Goal: Communication & Community: Answer question/provide support

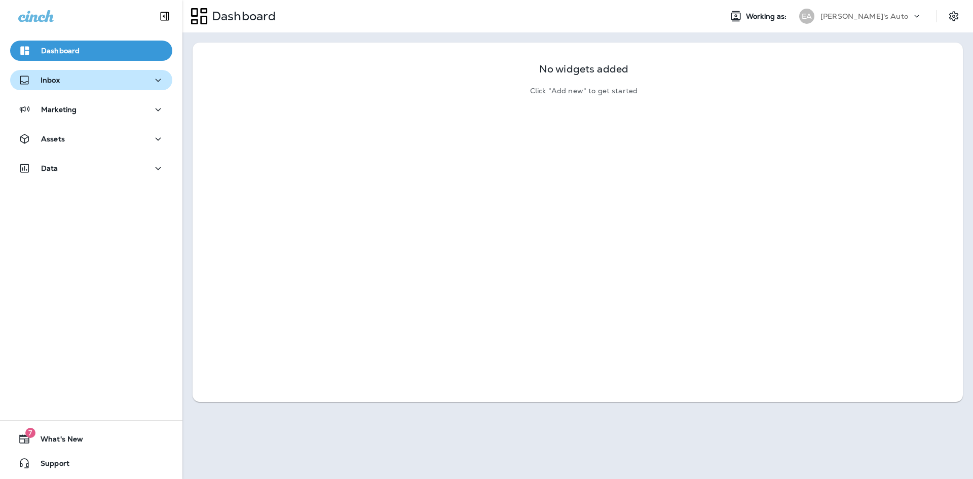
click at [48, 89] on button "Inbox" at bounding box center [91, 80] width 162 height 20
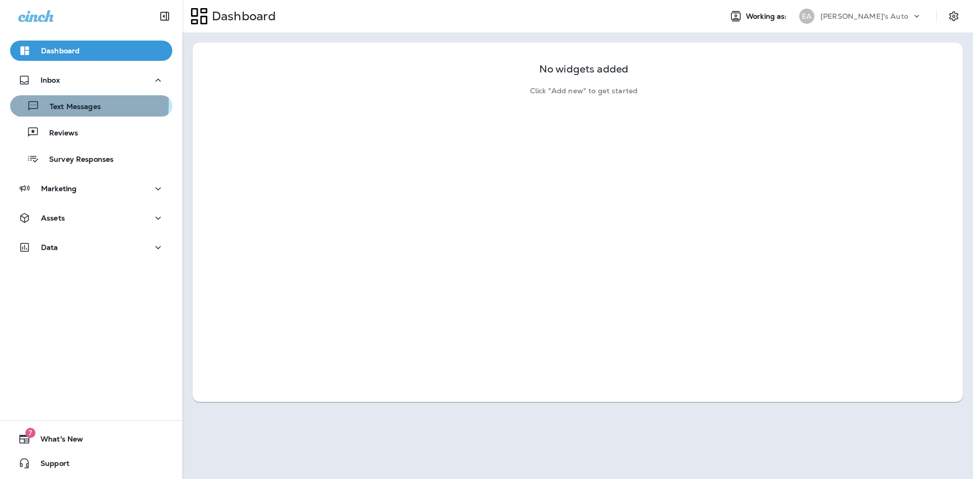
click at [71, 104] on p "Text Messages" at bounding box center [70, 107] width 61 height 10
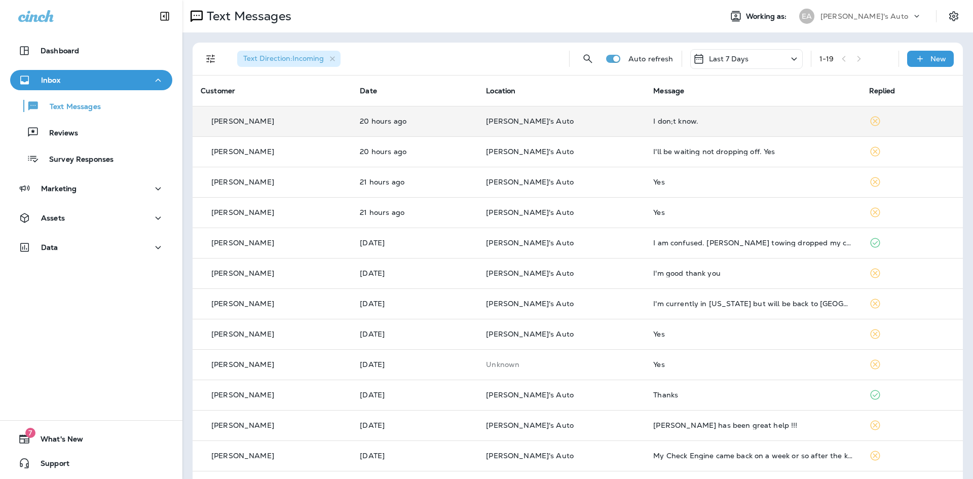
click at [699, 124] on div "I don;t know." at bounding box center [752, 121] width 199 height 8
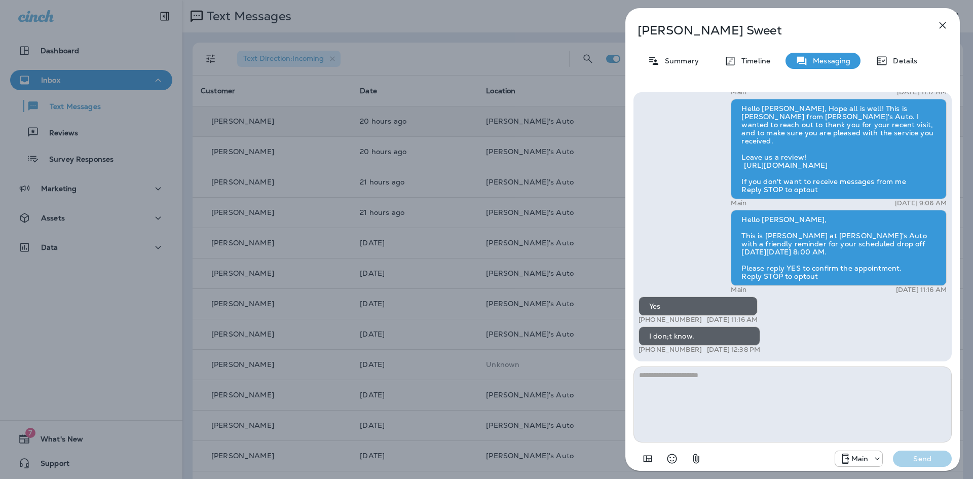
click at [943, 30] on icon "button" at bounding box center [943, 25] width 12 height 12
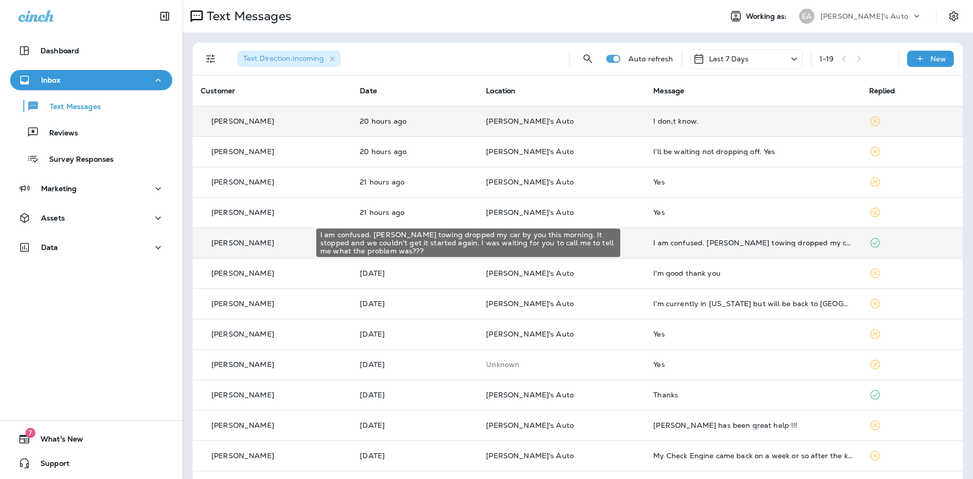
click at [785, 244] on div "I am confused. [PERSON_NAME] towing dropped my car by you this morning. It stop…" at bounding box center [752, 243] width 199 height 8
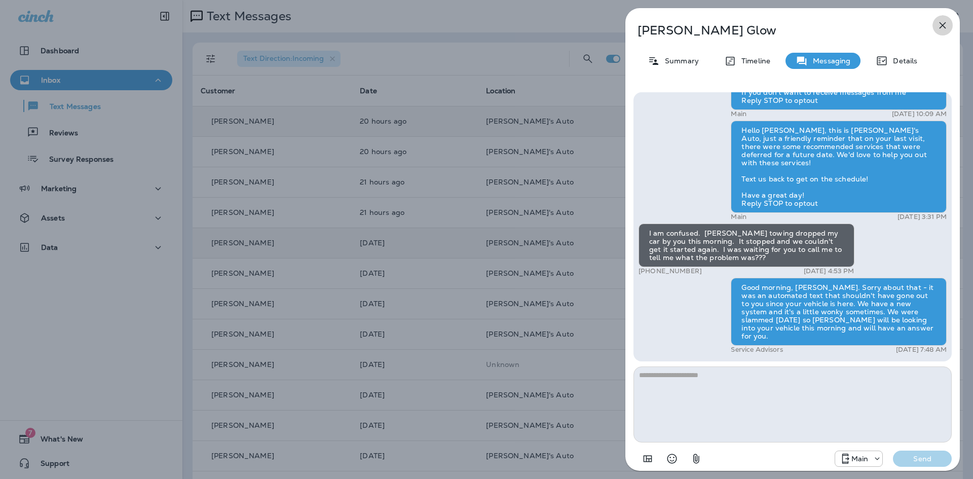
click at [941, 24] on icon "button" at bounding box center [943, 25] width 7 height 7
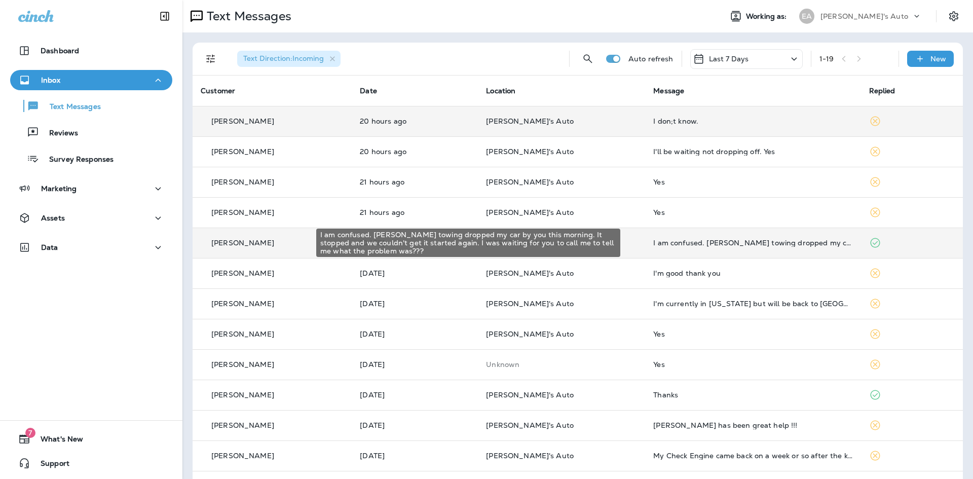
click at [618, 242] on div "I am confused. [PERSON_NAME] towing dropped my car by you this morning. It stop…" at bounding box center [468, 243] width 304 height 28
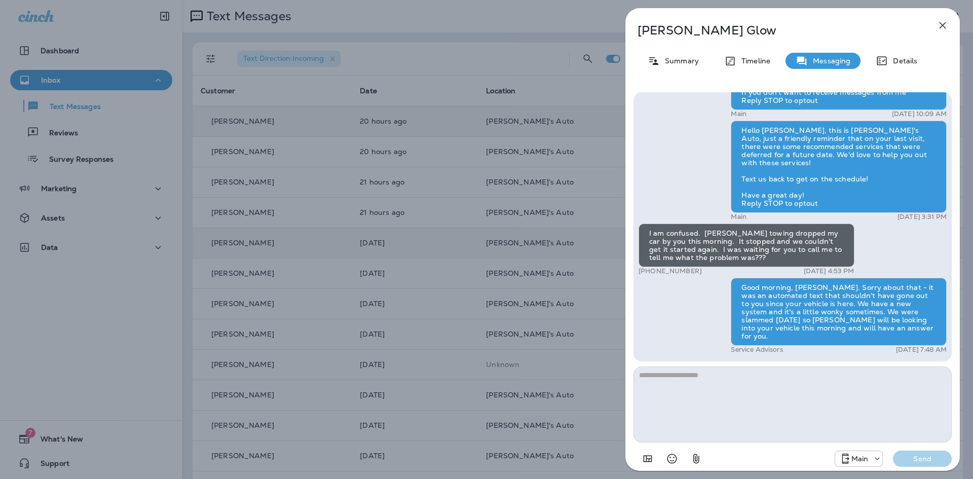
click at [942, 25] on icon "button" at bounding box center [943, 25] width 7 height 7
